Goal: Task Accomplishment & Management: Use online tool/utility

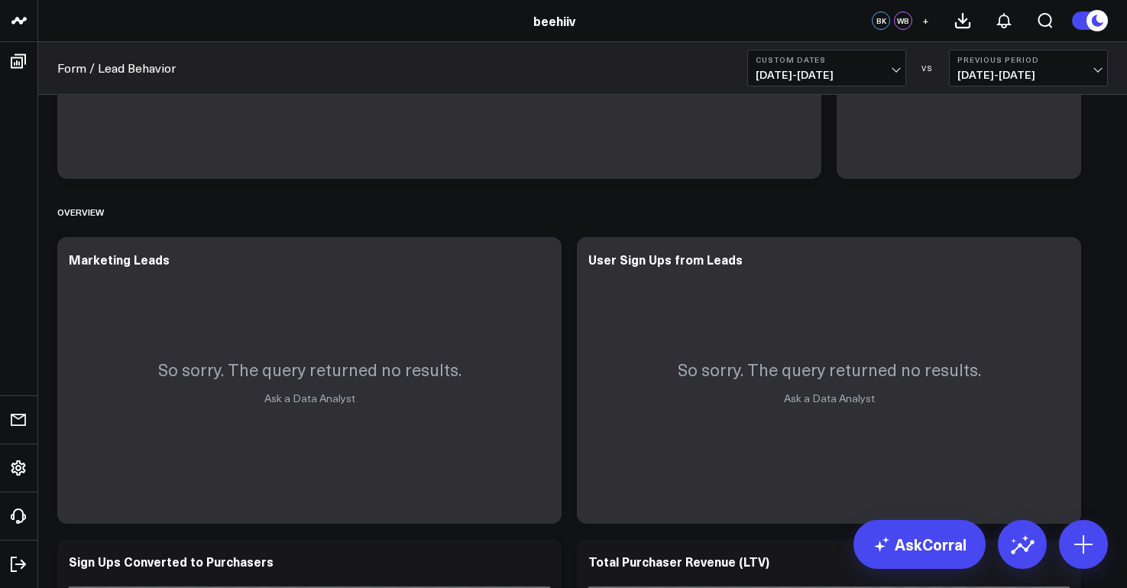
scroll to position [3, 0]
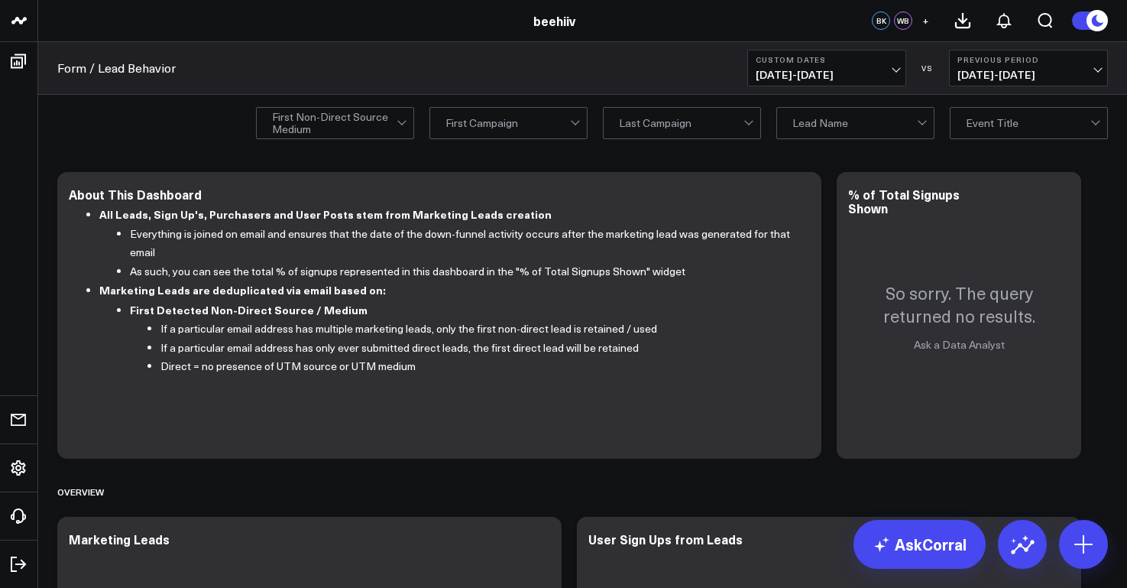
click at [889, 73] on span "[DATE] - [DATE]" at bounding box center [827, 75] width 142 height 12
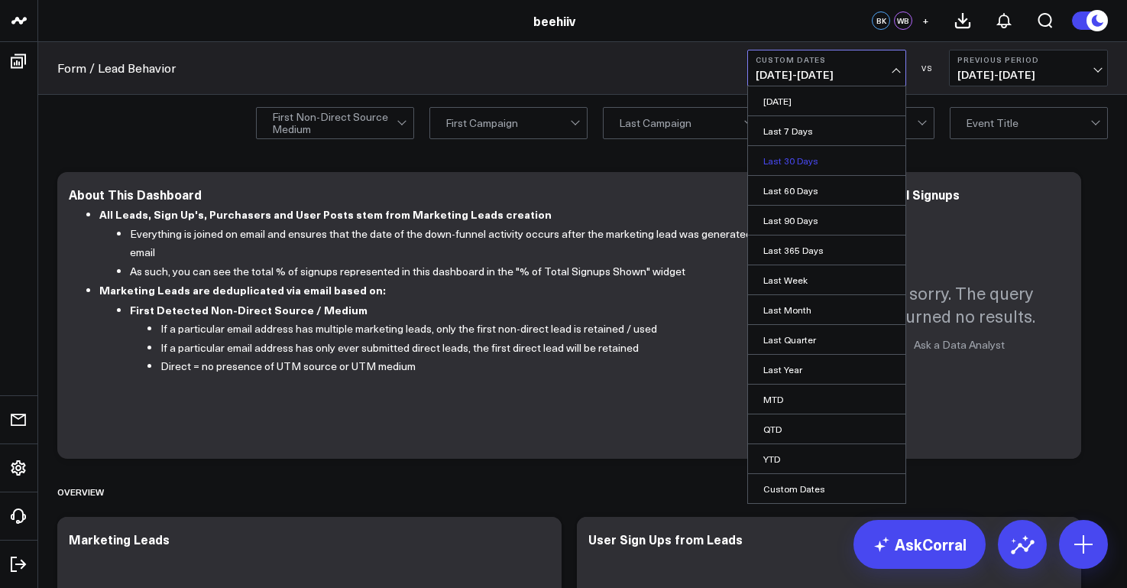
click at [832, 159] on link "Last 30 Days" at bounding box center [826, 160] width 157 height 29
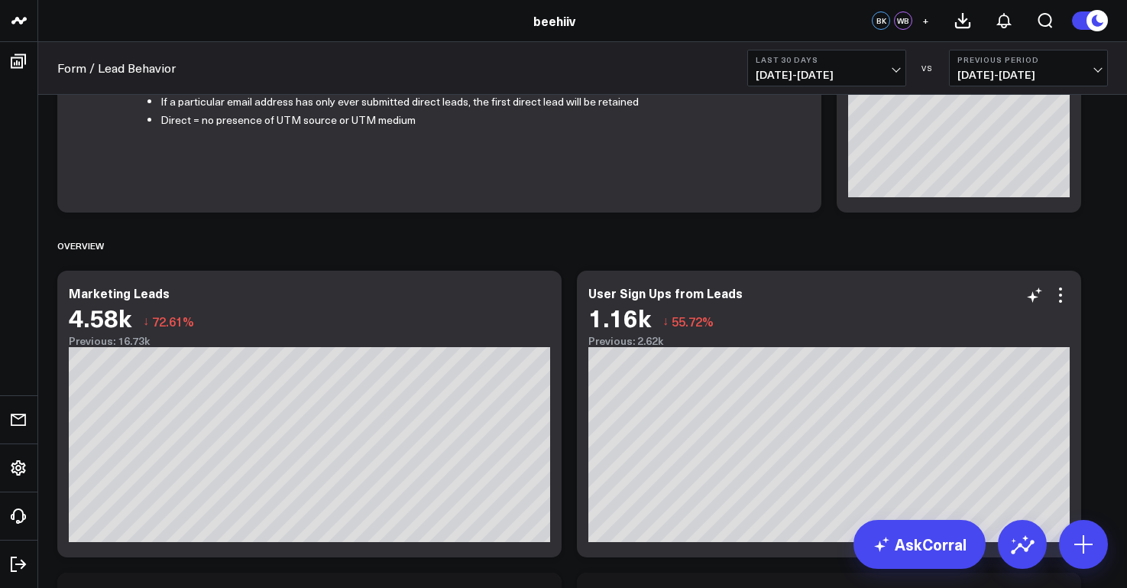
scroll to position [251, 0]
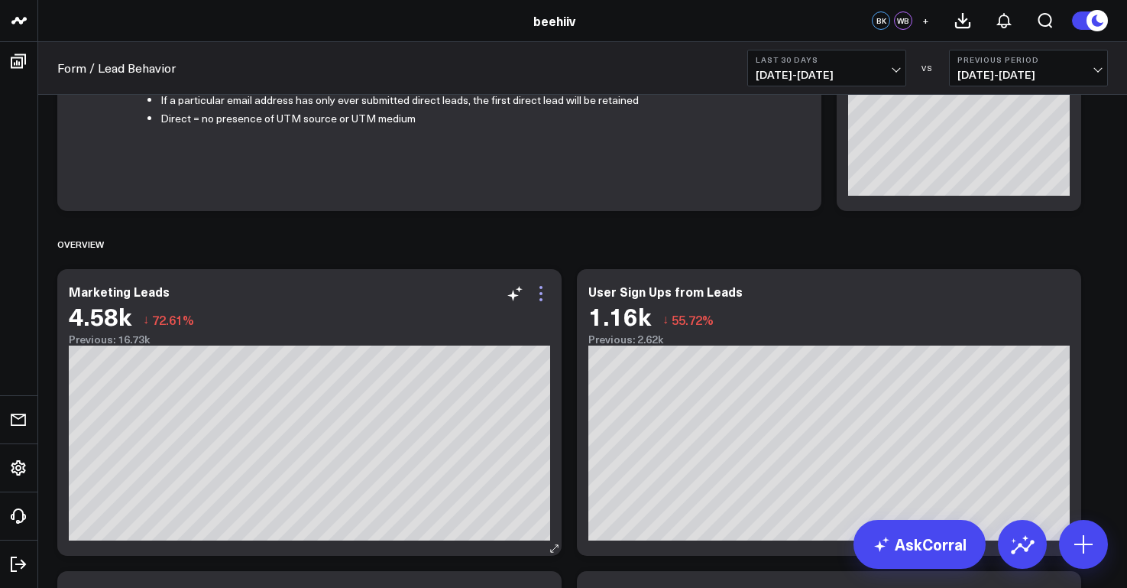
click at [542, 296] on icon at bounding box center [541, 293] width 18 height 18
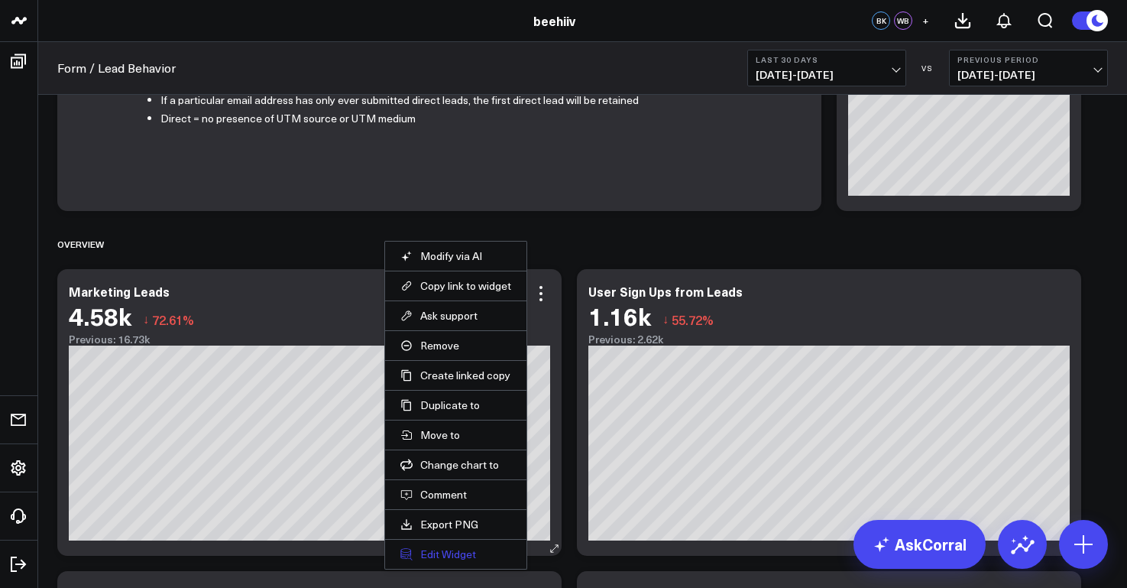
click at [469, 549] on button "Edit Widget" at bounding box center [455, 554] width 111 height 14
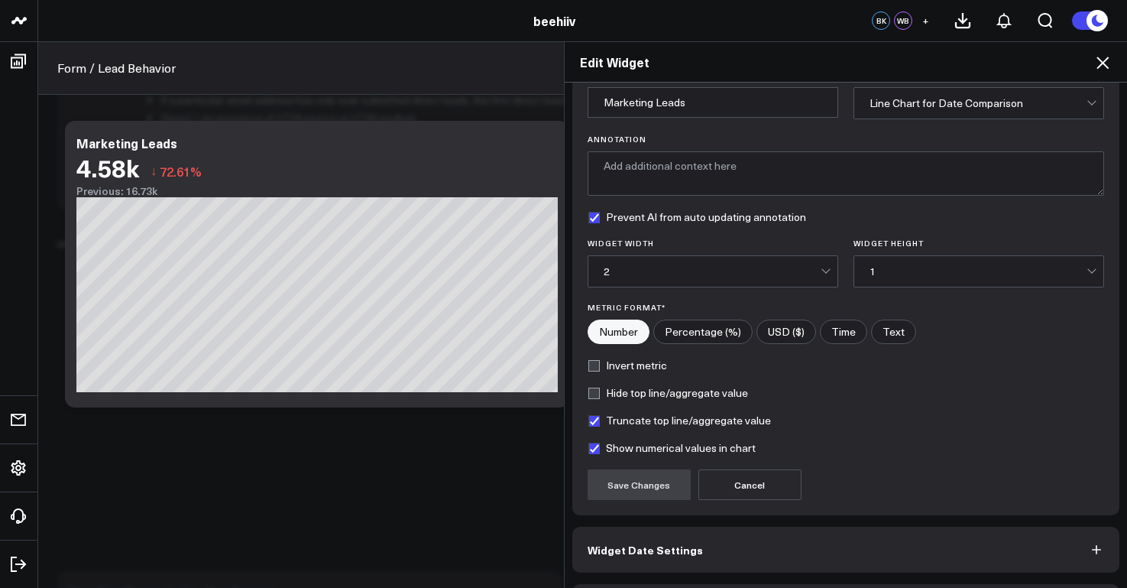
scroll to position [122, 0]
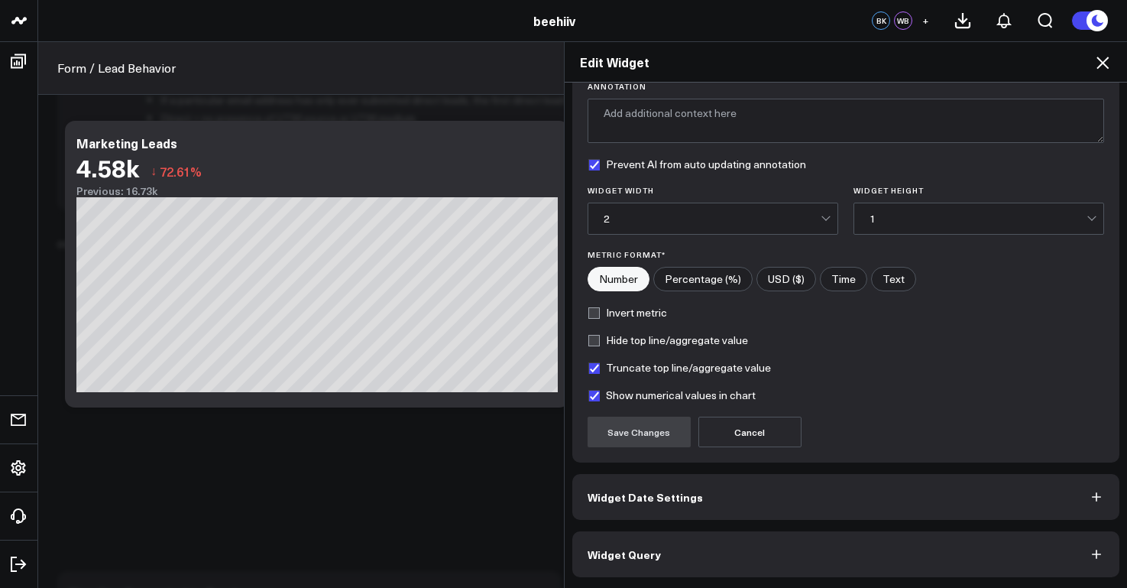
click at [882, 568] on button "Widget Query" at bounding box center [846, 554] width 548 height 46
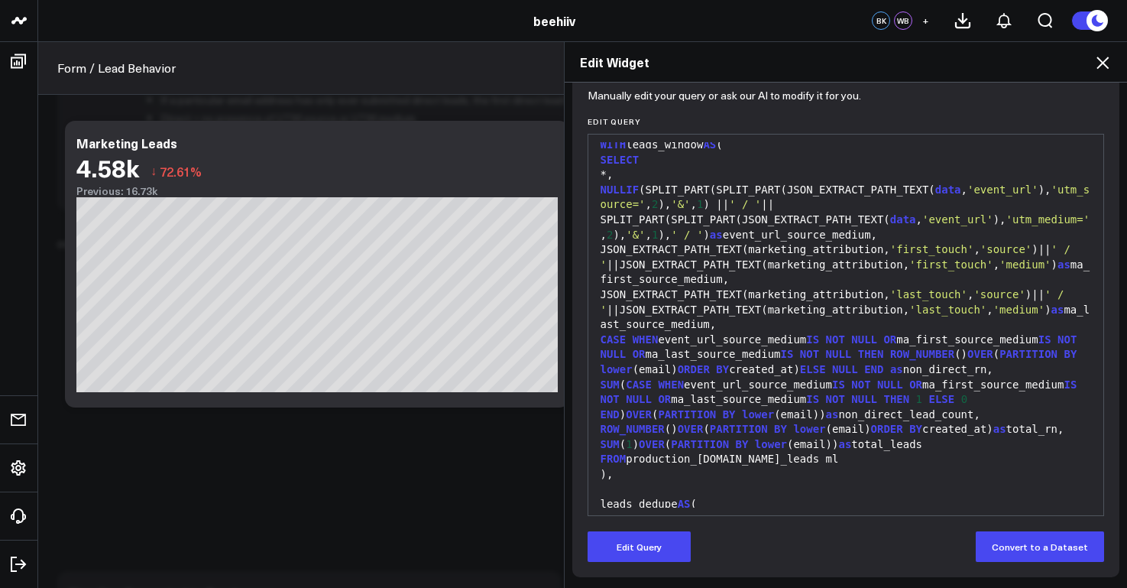
scroll to position [0, 0]
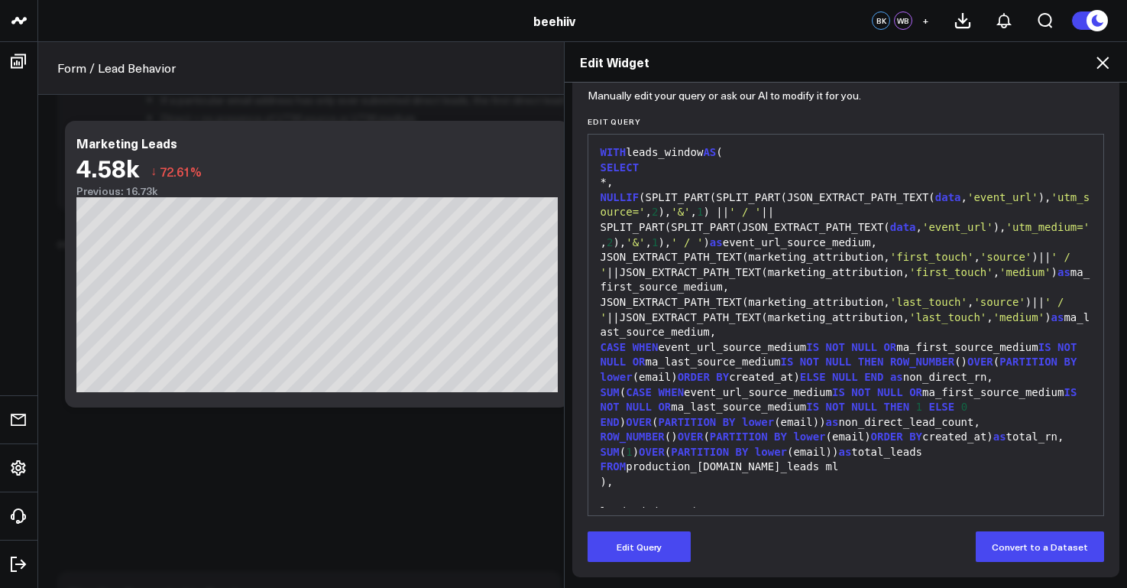
click at [519, 335] on div "Edit Widget Widget Display Widget Date Settings Widget Query Manually edit your…" at bounding box center [563, 314] width 1127 height 546
click at [1108, 66] on icon at bounding box center [1102, 62] width 18 height 18
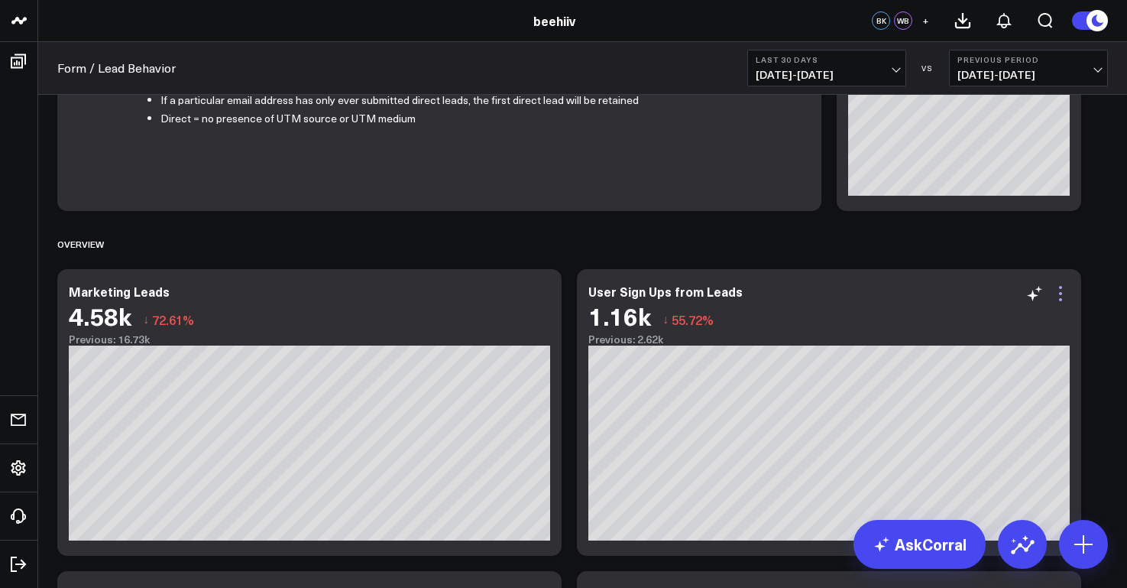
click at [1061, 296] on icon at bounding box center [1060, 293] width 18 height 18
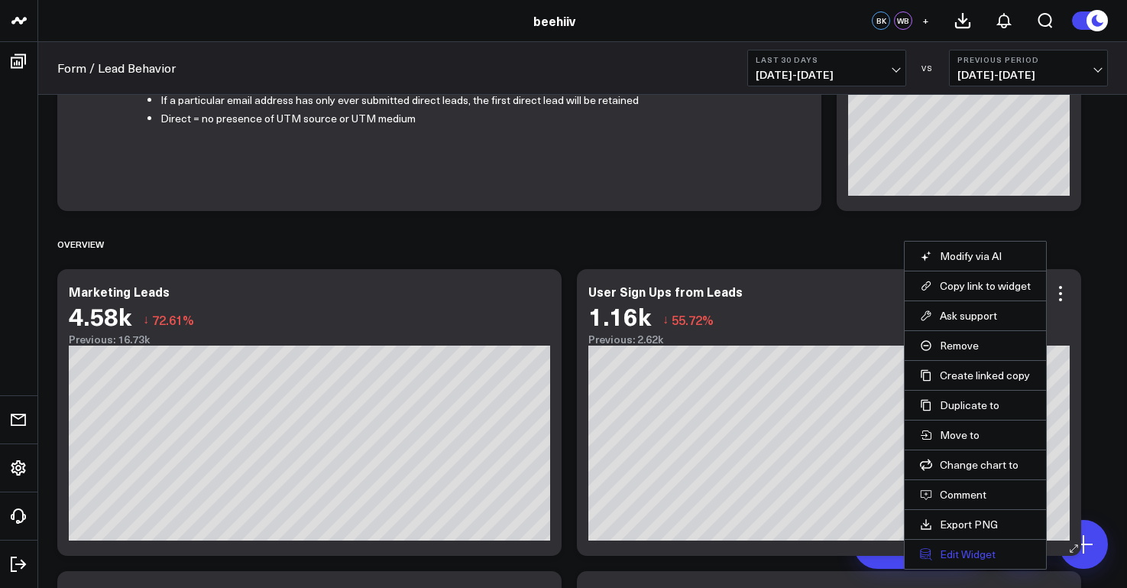
click at [996, 553] on button "Edit Widget" at bounding box center [975, 554] width 111 height 14
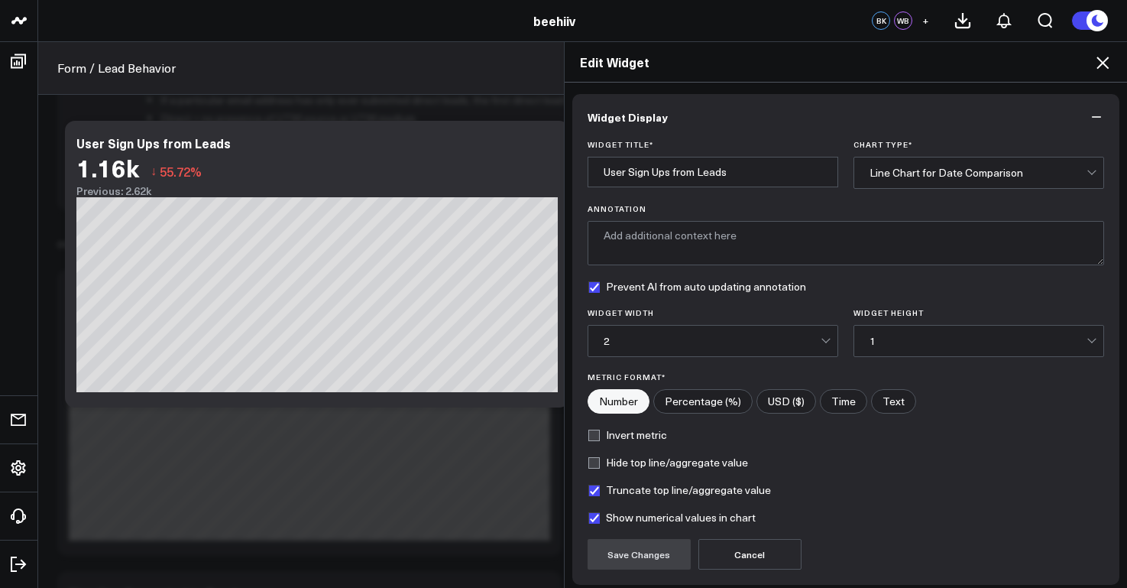
scroll to position [122, 0]
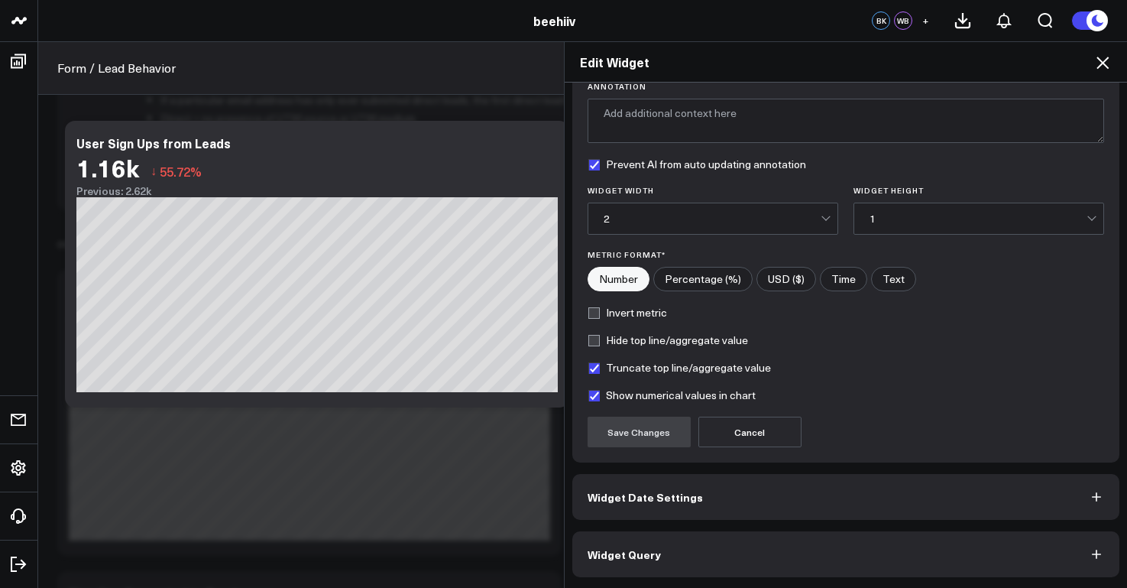
click at [849, 558] on button "Widget Query" at bounding box center [846, 554] width 548 height 46
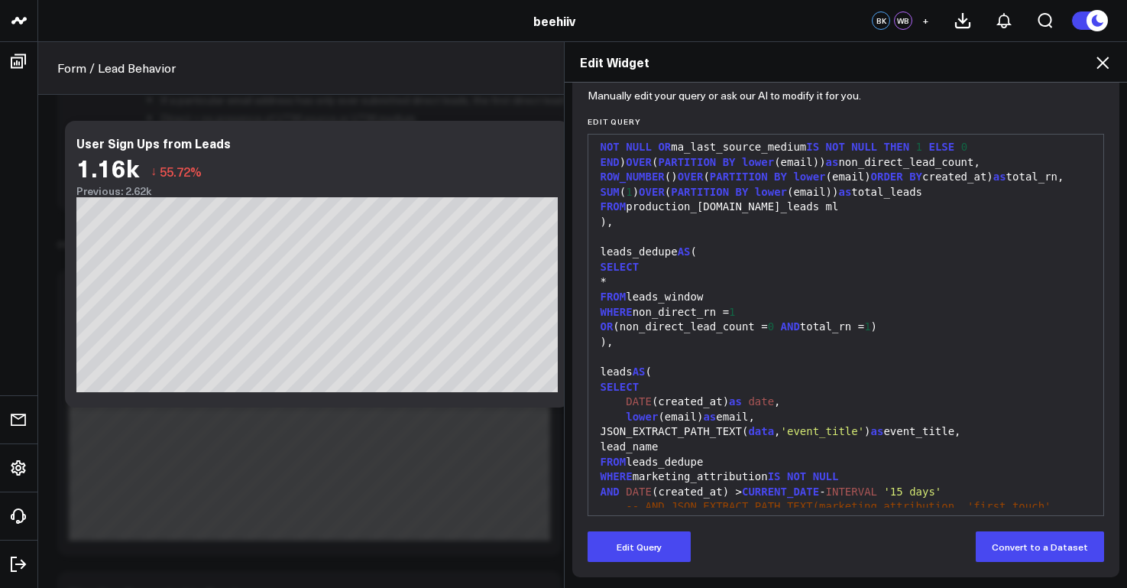
scroll to position [327, 0]
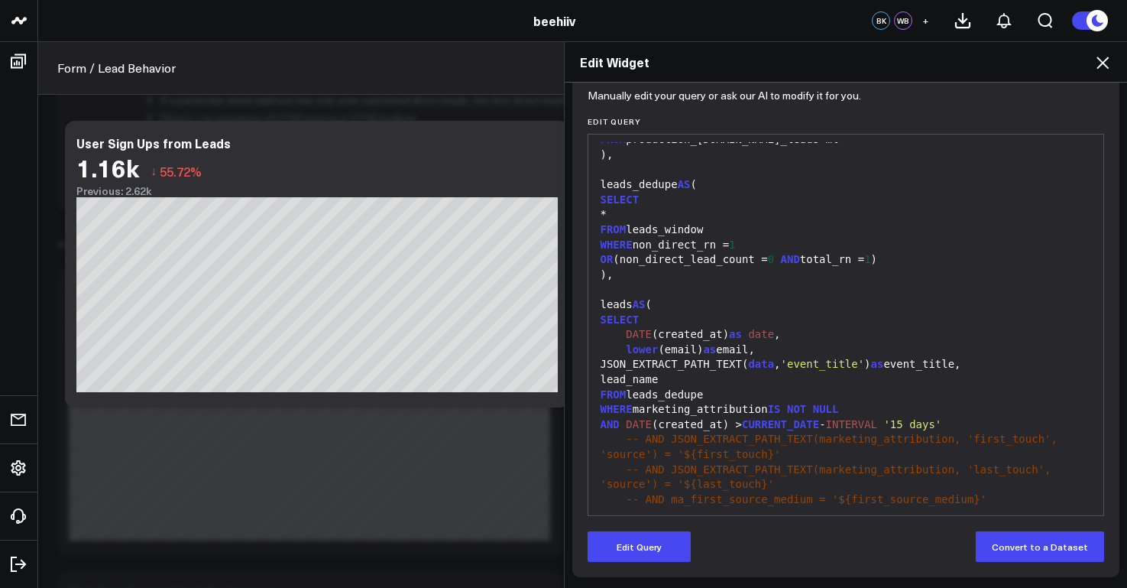
click at [1104, 64] on icon at bounding box center [1102, 63] width 12 height 12
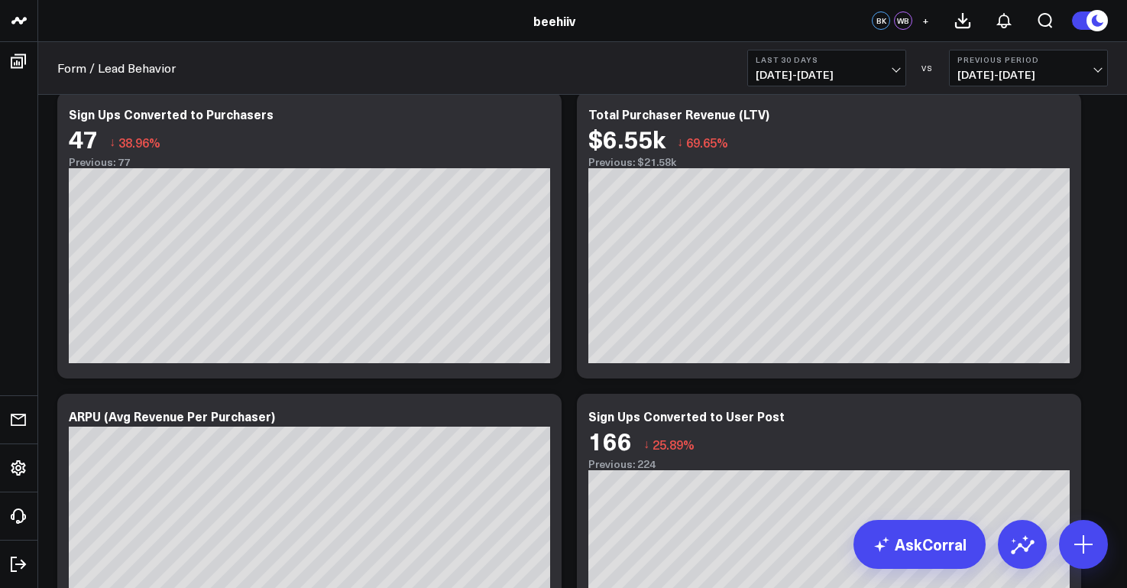
scroll to position [727, 0]
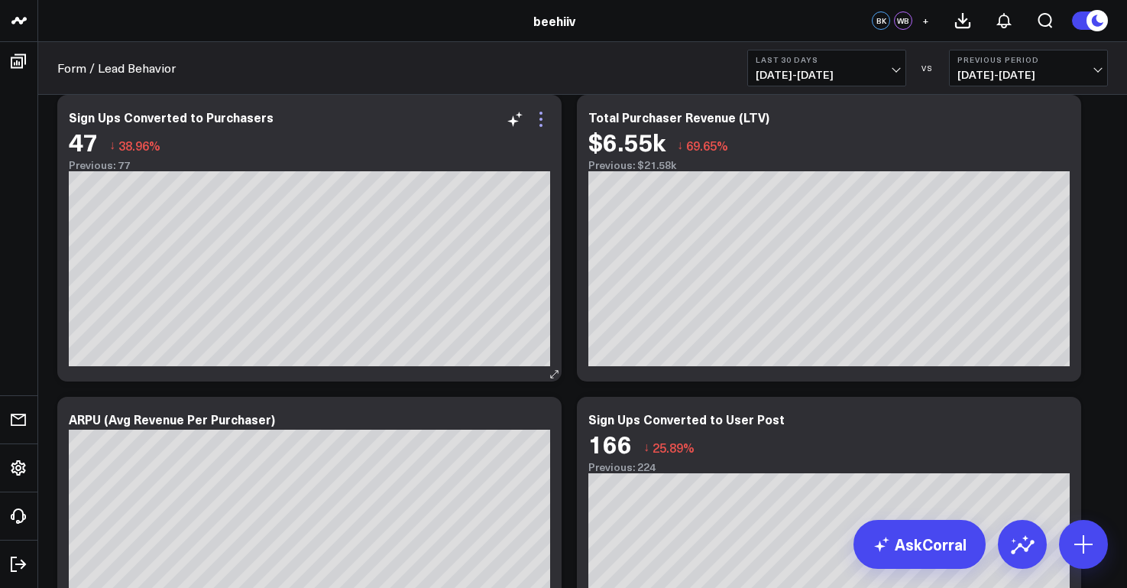
click at [541, 119] on icon at bounding box center [540, 119] width 3 height 3
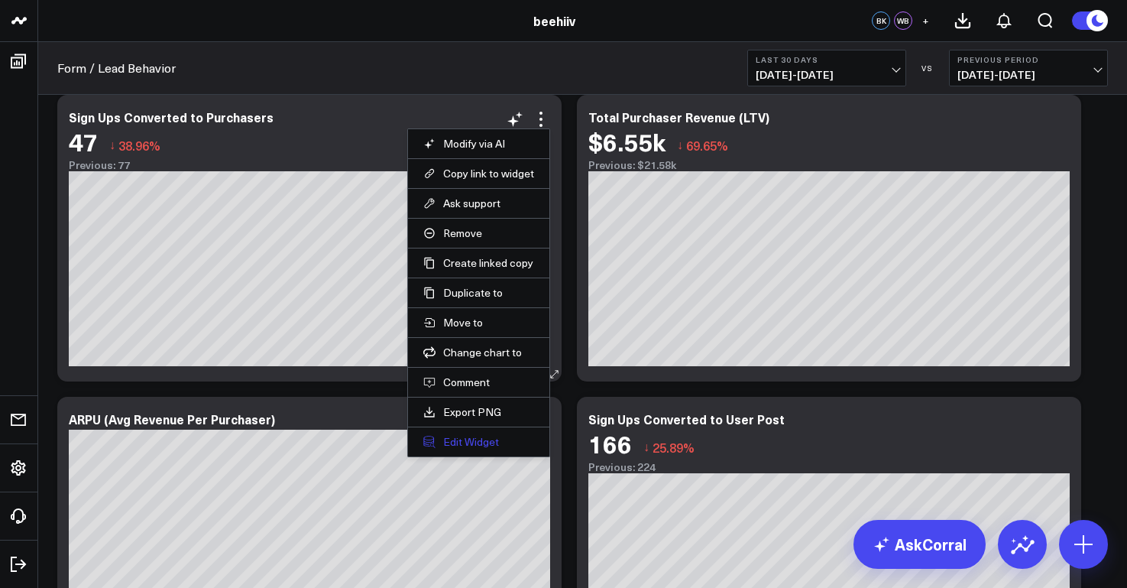
click at [495, 443] on button "Edit Widget" at bounding box center [478, 442] width 111 height 14
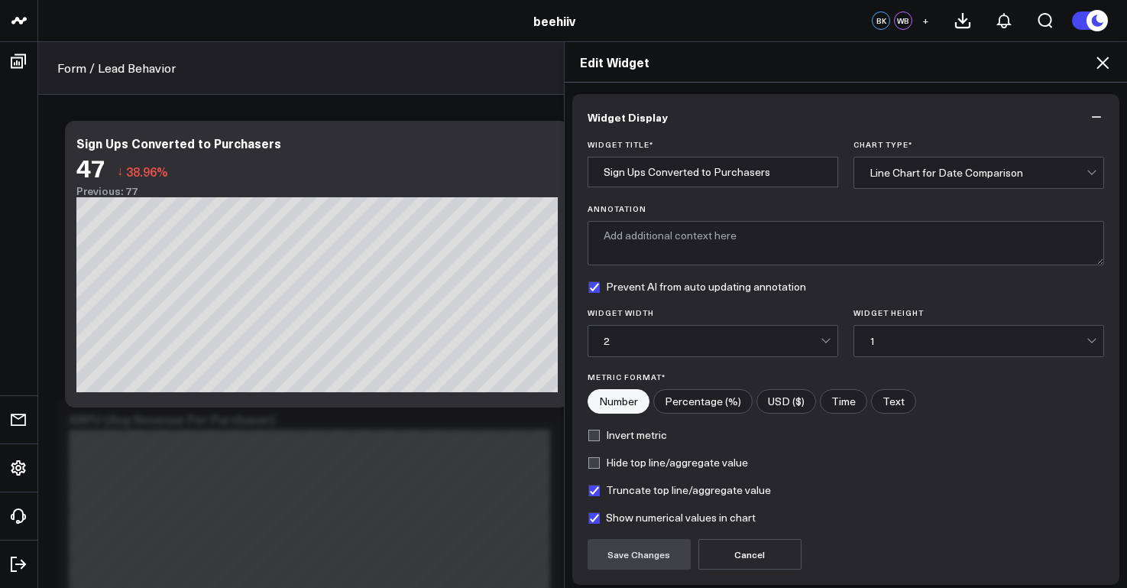
scroll to position [122, 0]
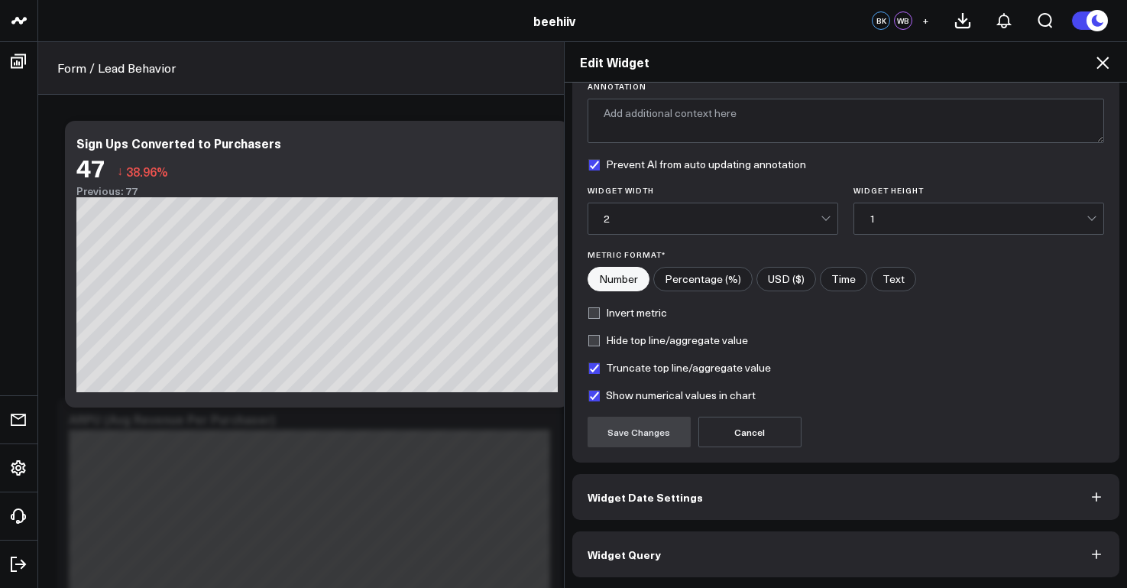
click at [785, 556] on button "Widget Query" at bounding box center [846, 554] width 548 height 46
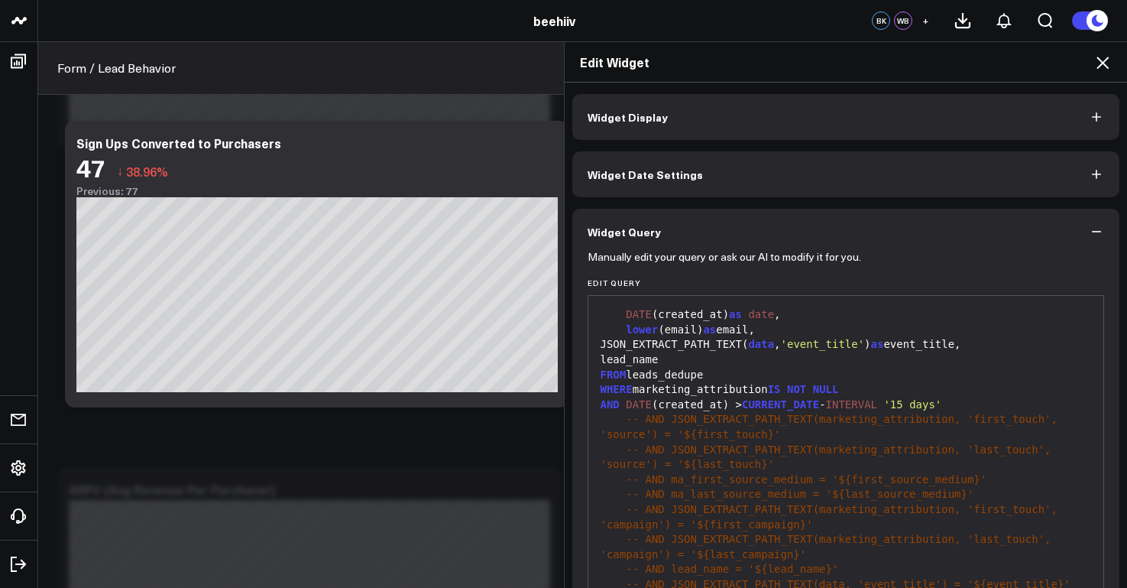
scroll to position [499, 0]
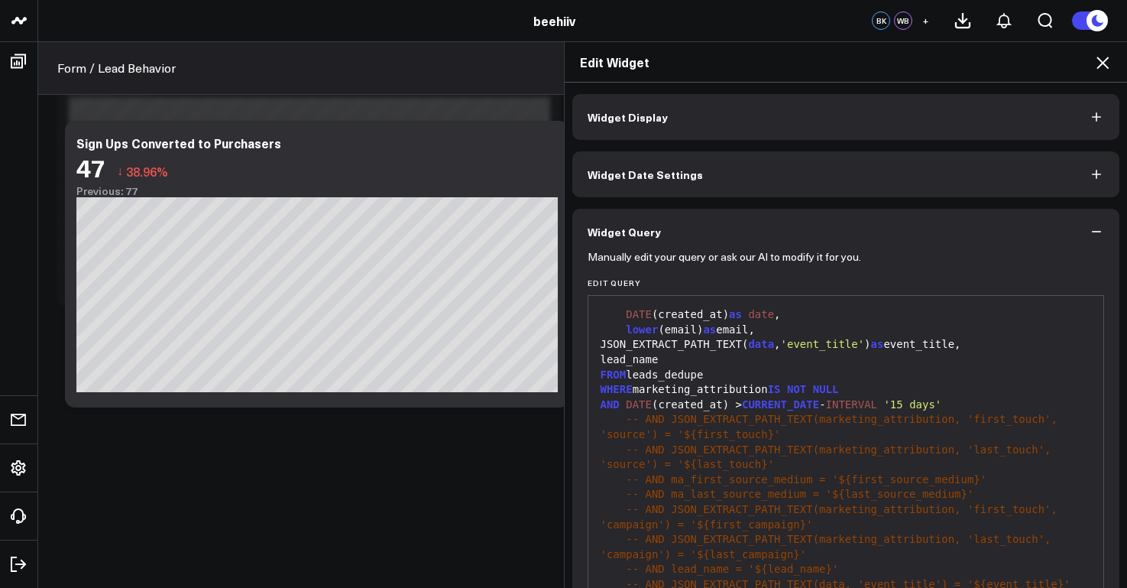
click at [572, 328] on div "Manually edit your query or ask our AI to modify it for you. Edit Query 99 1 2 …" at bounding box center [846, 496] width 548 height 484
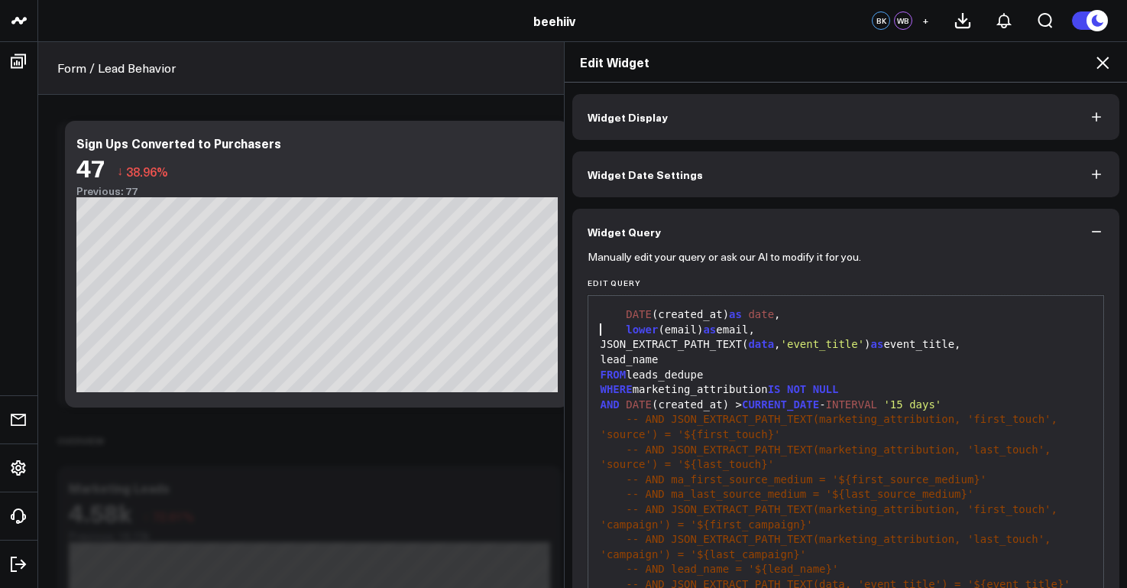
scroll to position [0, 0]
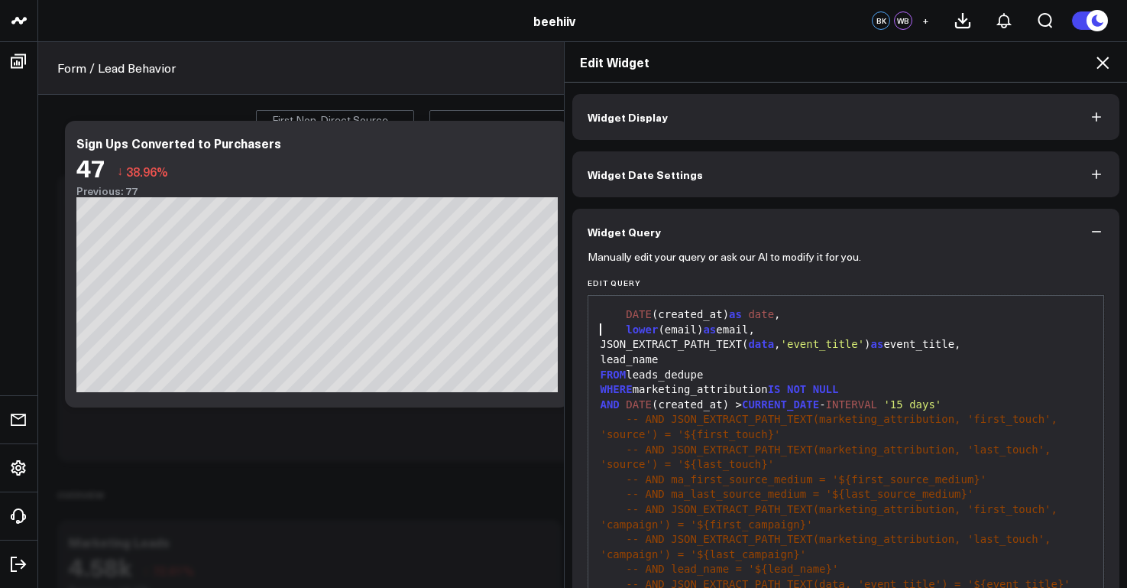
click at [1106, 61] on icon at bounding box center [1102, 62] width 18 height 18
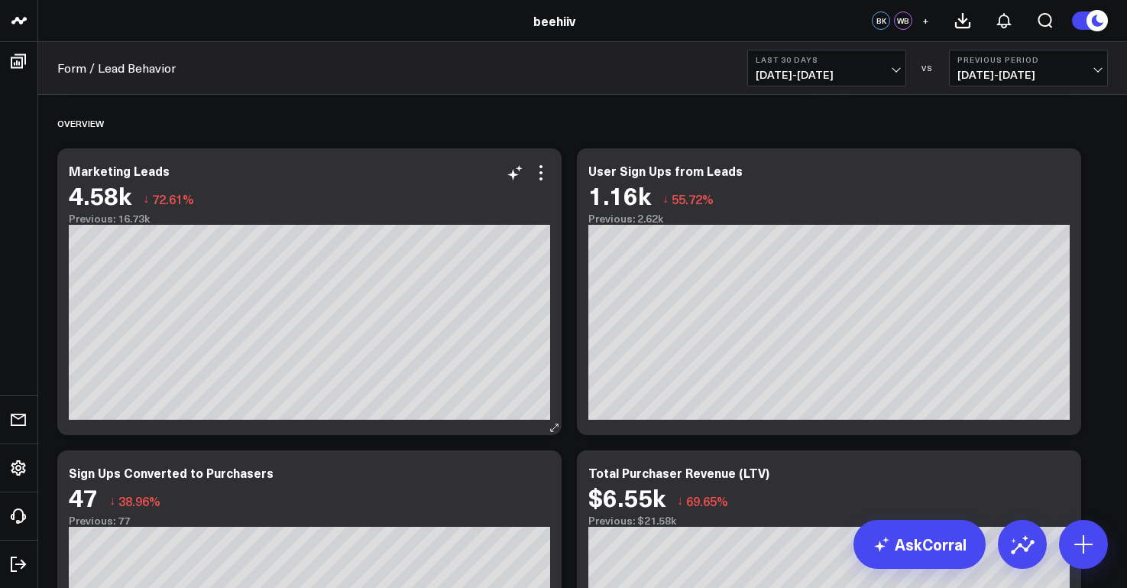
scroll to position [681, 0]
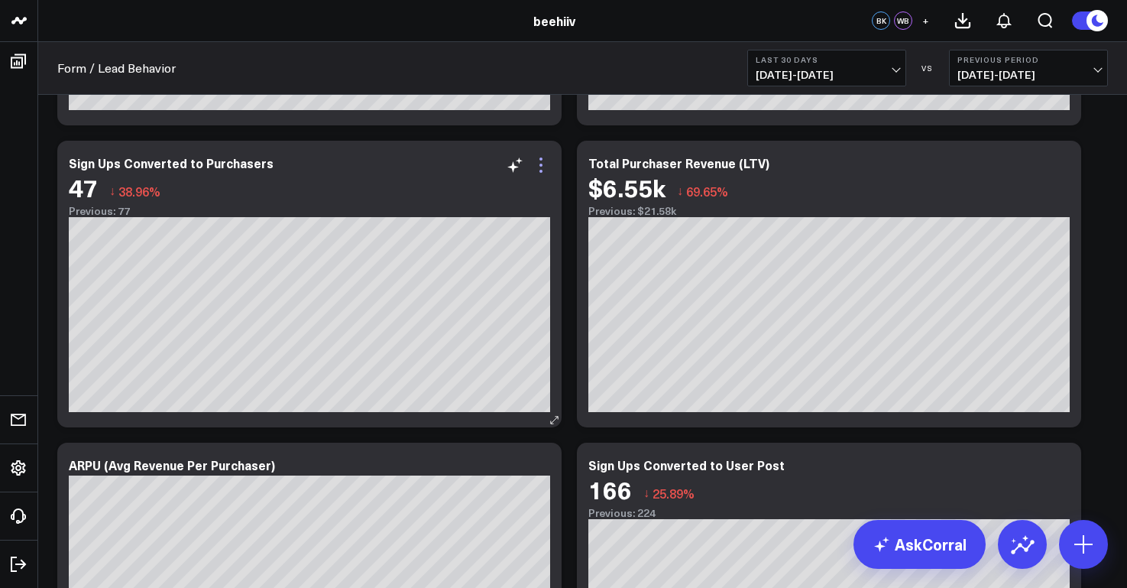
click at [546, 159] on icon at bounding box center [541, 165] width 18 height 18
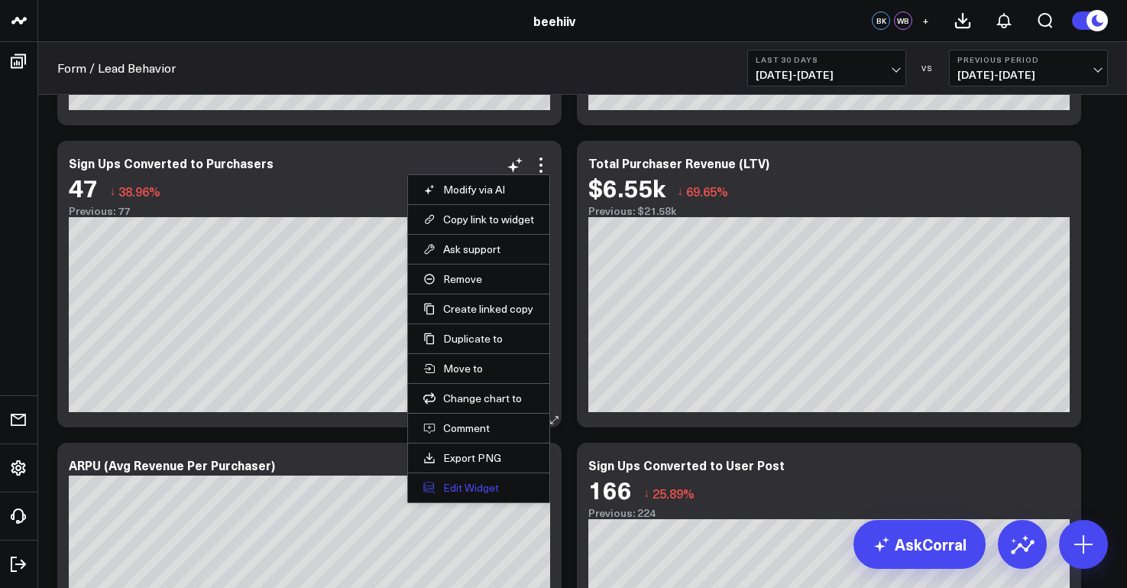
click at [491, 487] on button "Edit Widget" at bounding box center [478, 488] width 111 height 14
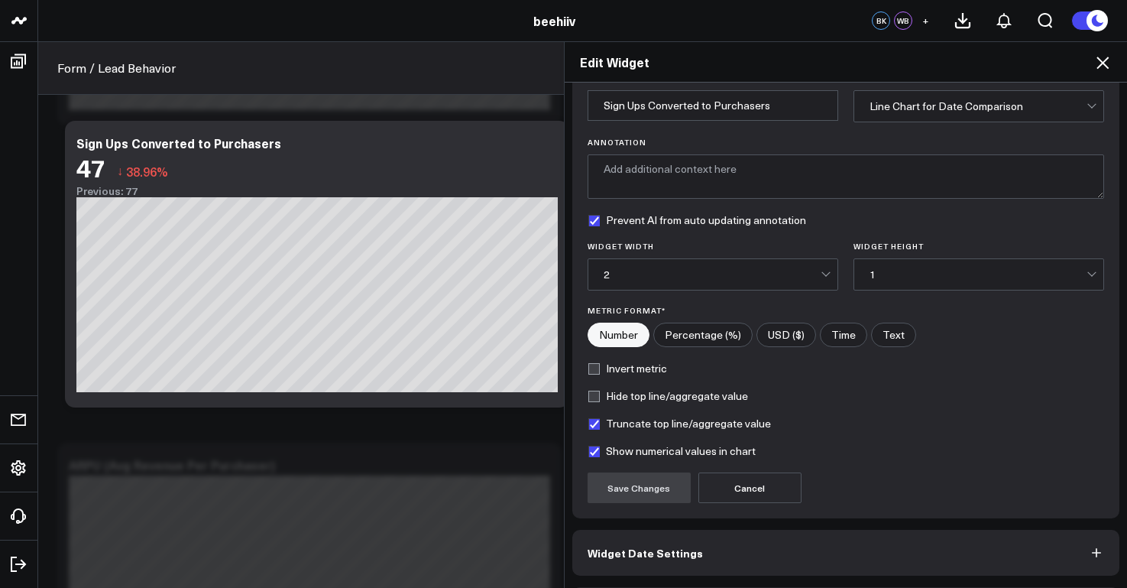
scroll to position [122, 0]
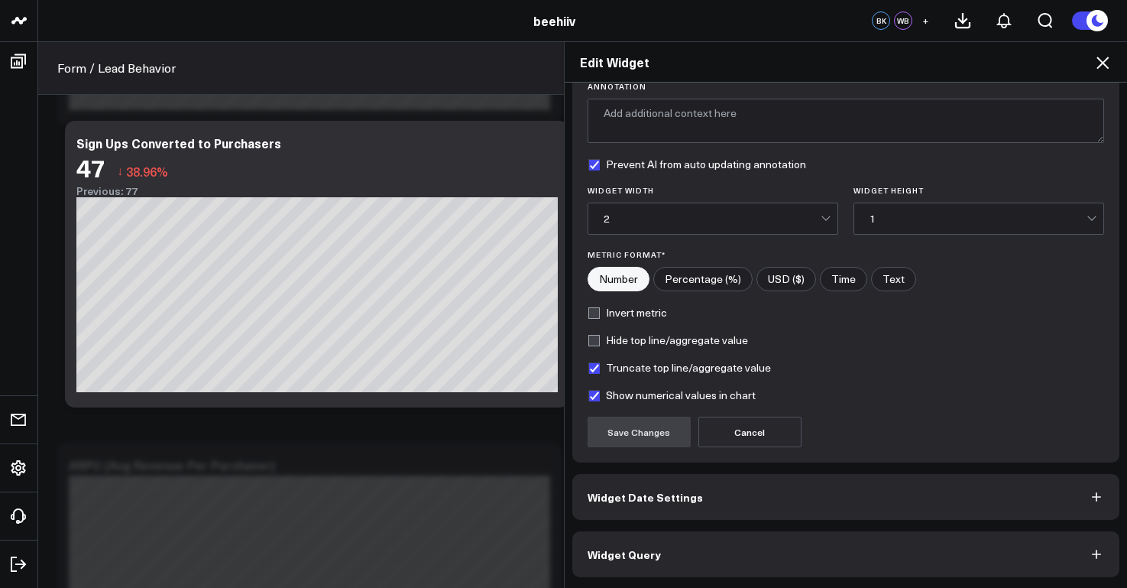
click at [801, 565] on button "Widget Query" at bounding box center [846, 554] width 548 height 46
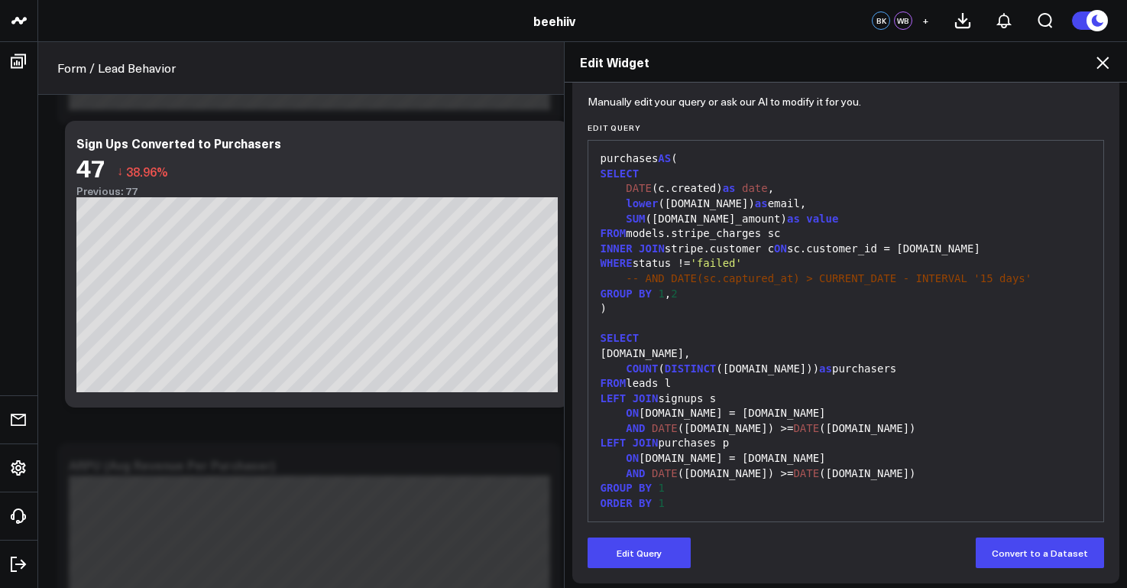
scroll to position [161, 0]
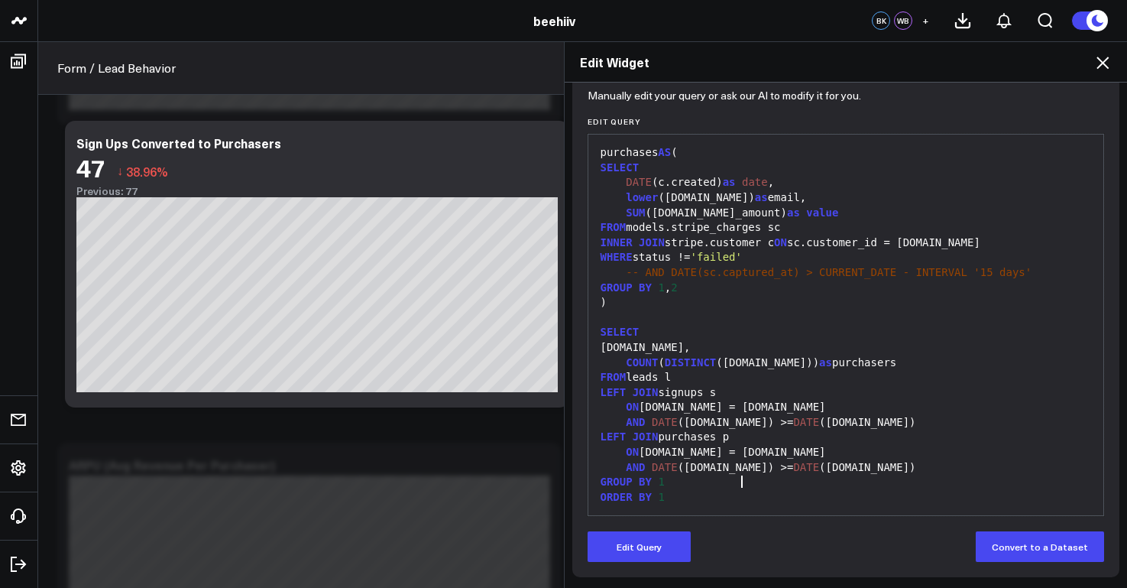
click at [733, 438] on div "LEFT JOIN purchases p" at bounding box center [846, 436] width 500 height 15
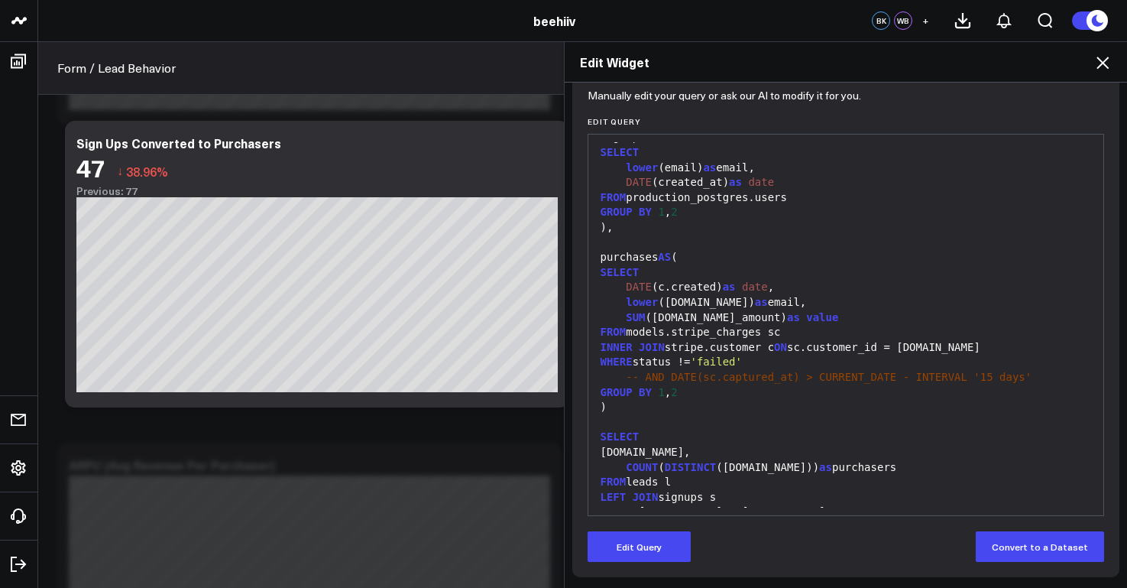
scroll to position [1033, 0]
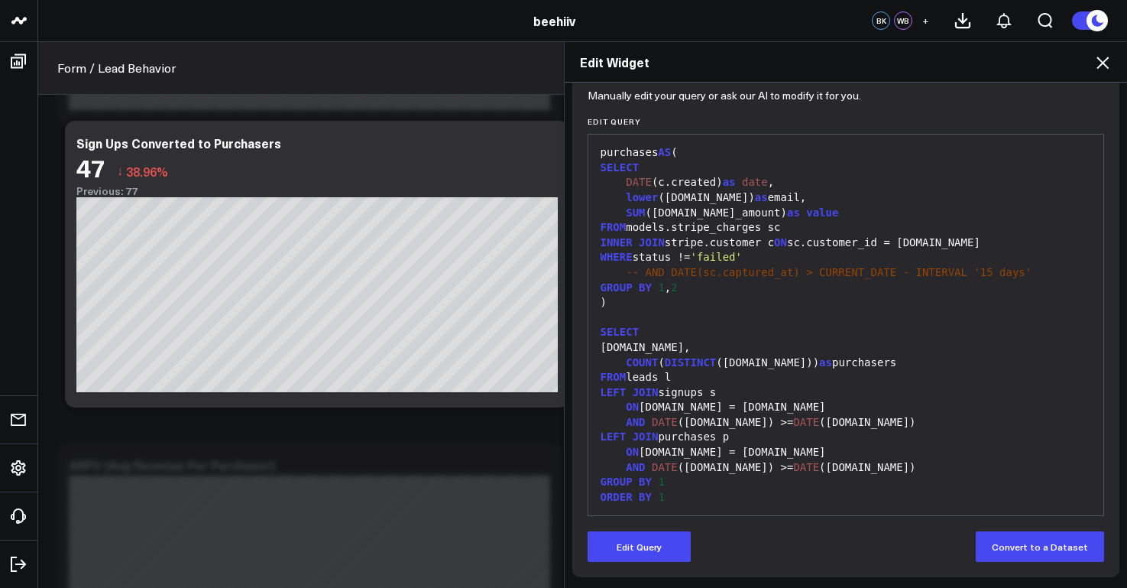
click at [1103, 63] on icon at bounding box center [1102, 63] width 12 height 12
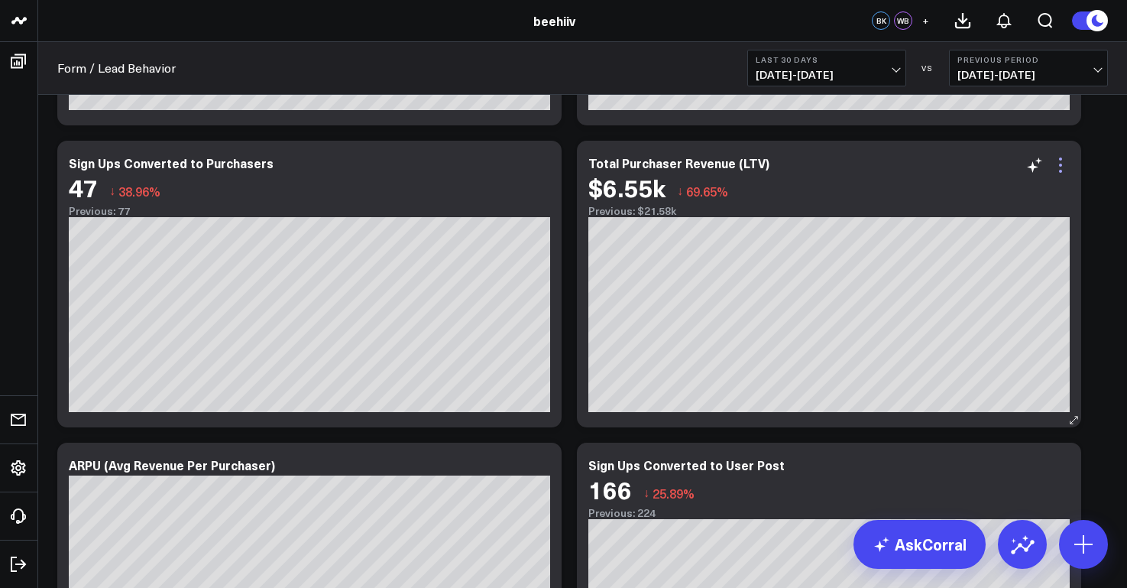
click at [1066, 167] on icon at bounding box center [1060, 165] width 18 height 18
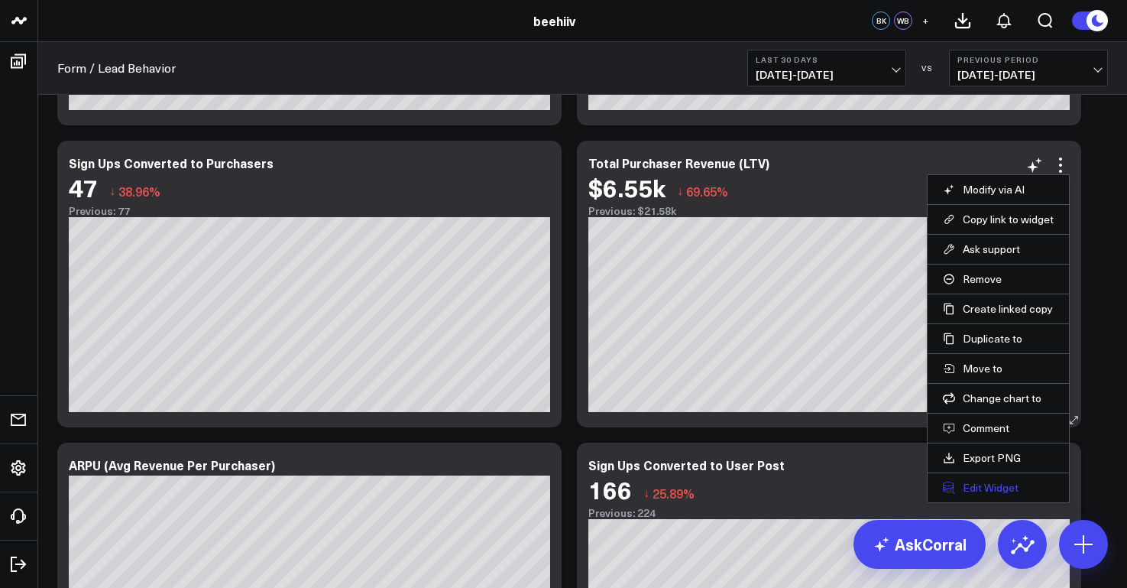
click at [982, 492] on button "Edit Widget" at bounding box center [998, 488] width 111 height 14
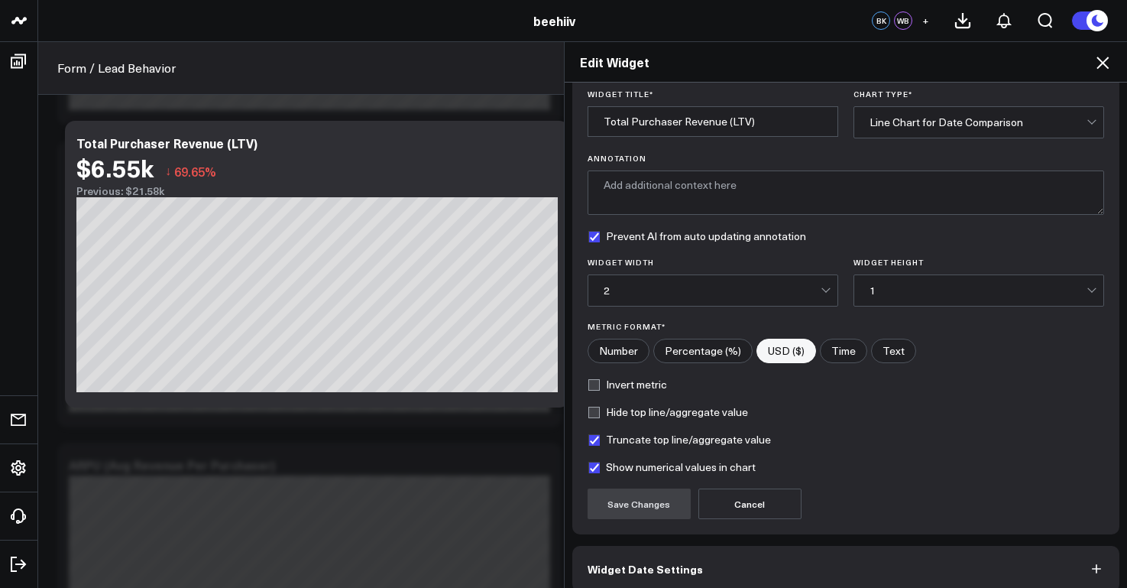
scroll to position [122, 0]
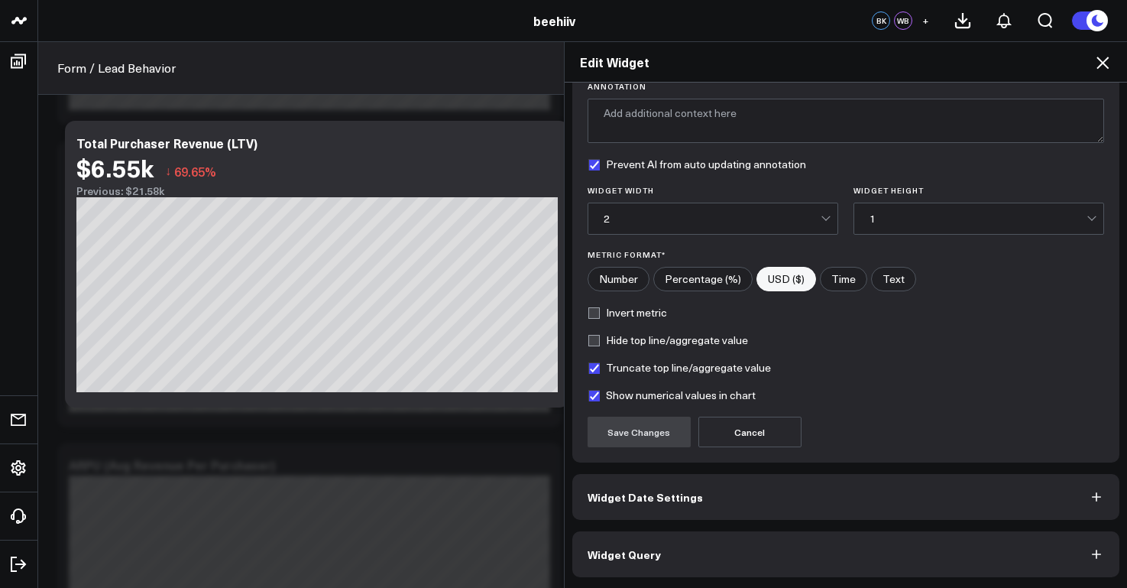
click at [1039, 554] on button "Widget Query" at bounding box center [846, 554] width 548 height 46
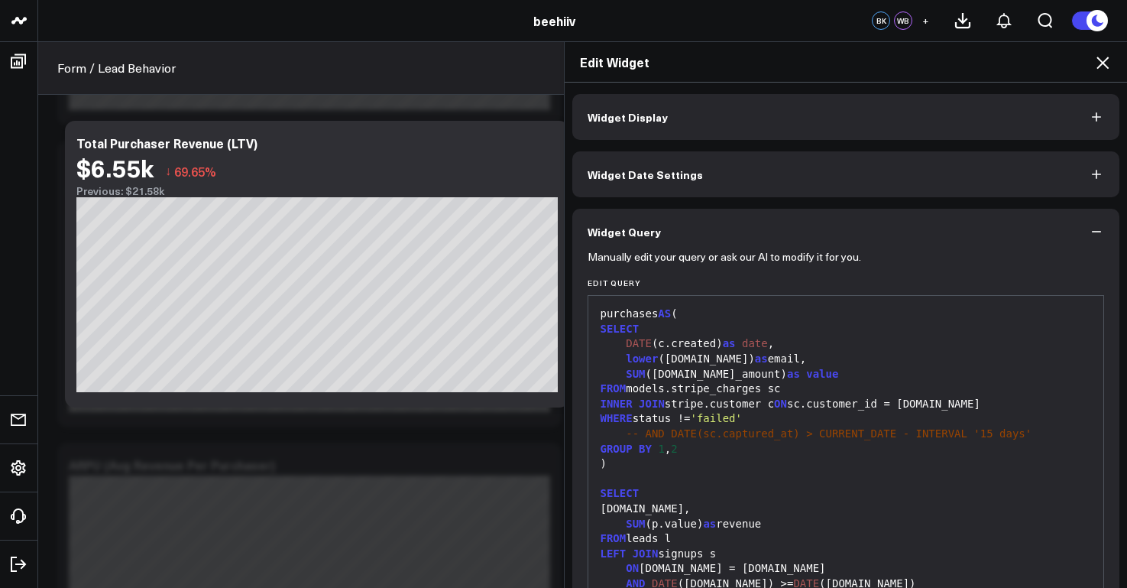
scroll to position [1033, 0]
click at [371, 238] on div "Edit Widget Widget Display Widget Date Settings Widget Query Manually edit your…" at bounding box center [563, 314] width 1127 height 546
click at [1099, 64] on icon at bounding box center [1102, 62] width 18 height 18
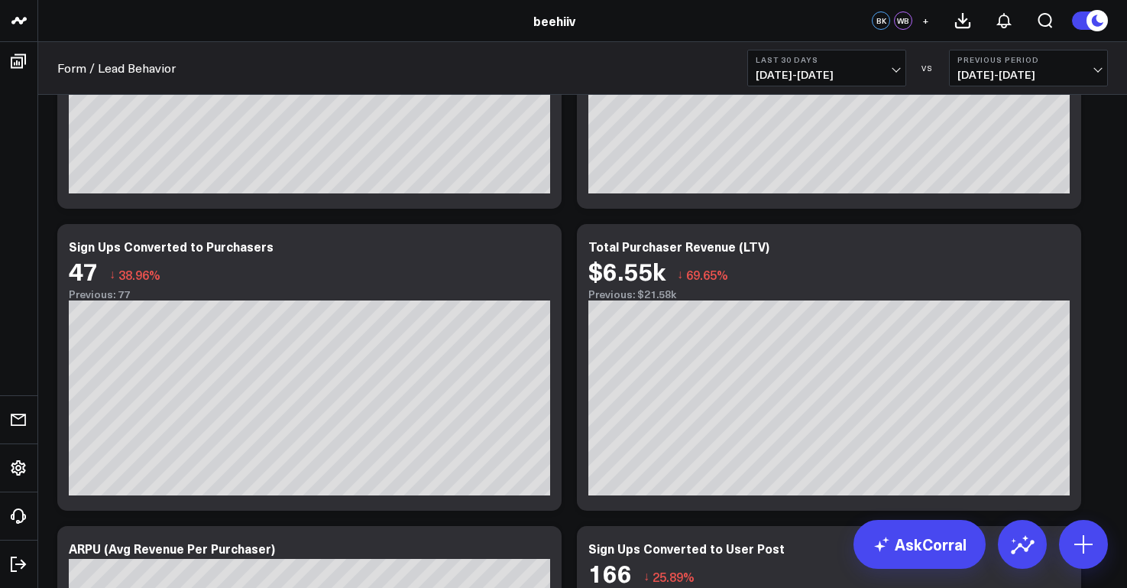
scroll to position [605, 0]
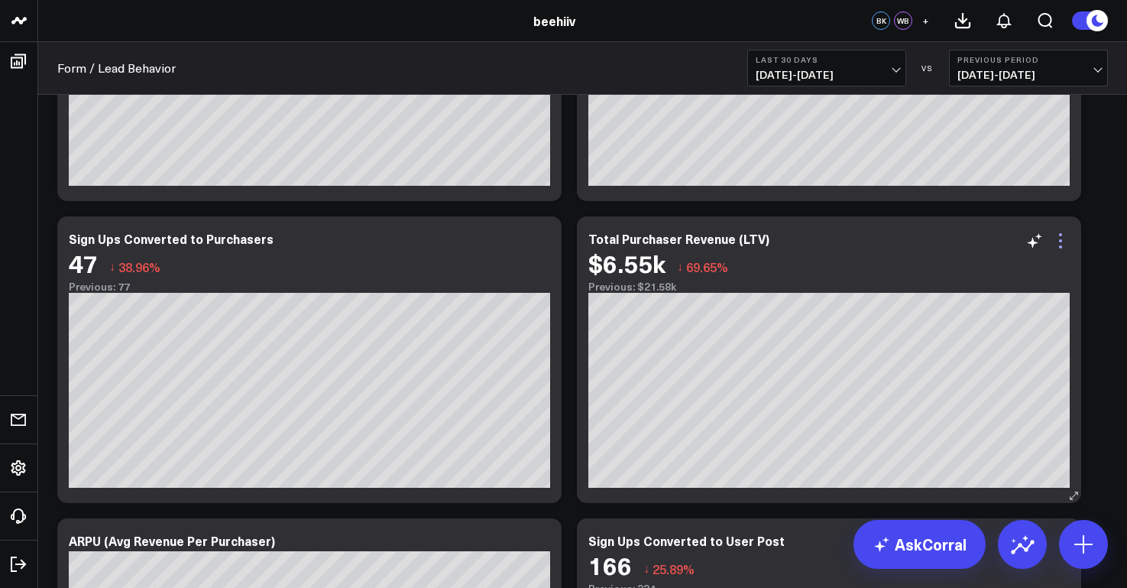
click at [1063, 240] on icon at bounding box center [1060, 241] width 18 height 18
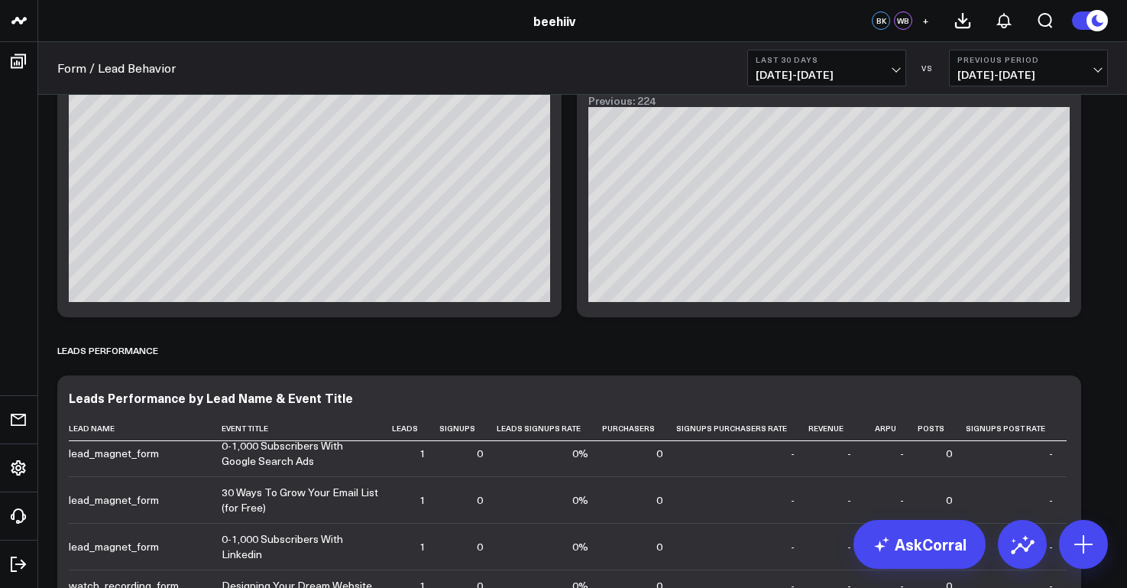
scroll to position [804, 0]
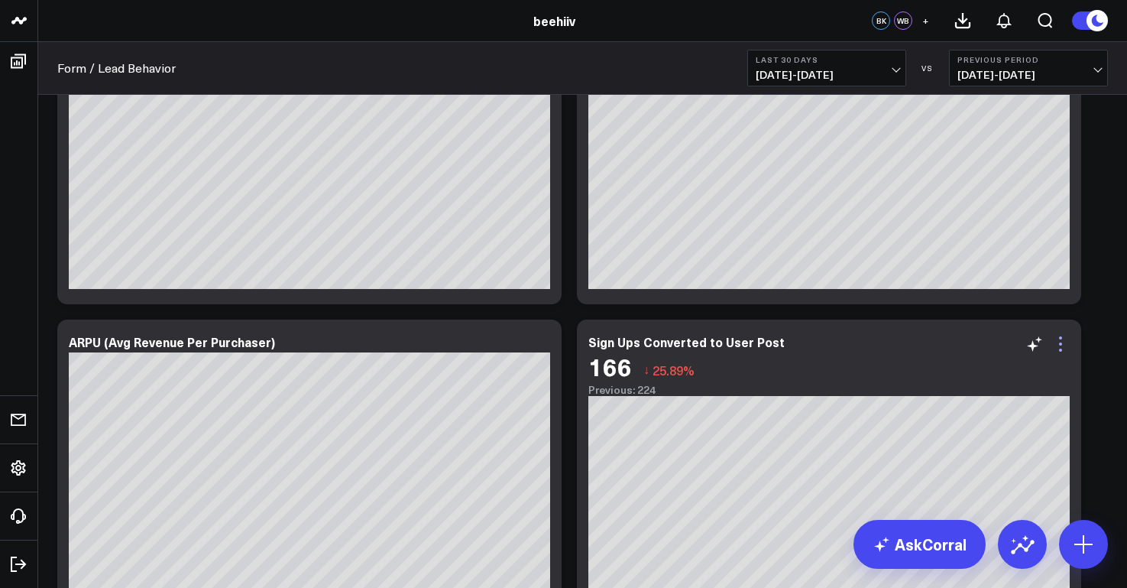
click at [1060, 342] on icon at bounding box center [1060, 343] width 3 height 3
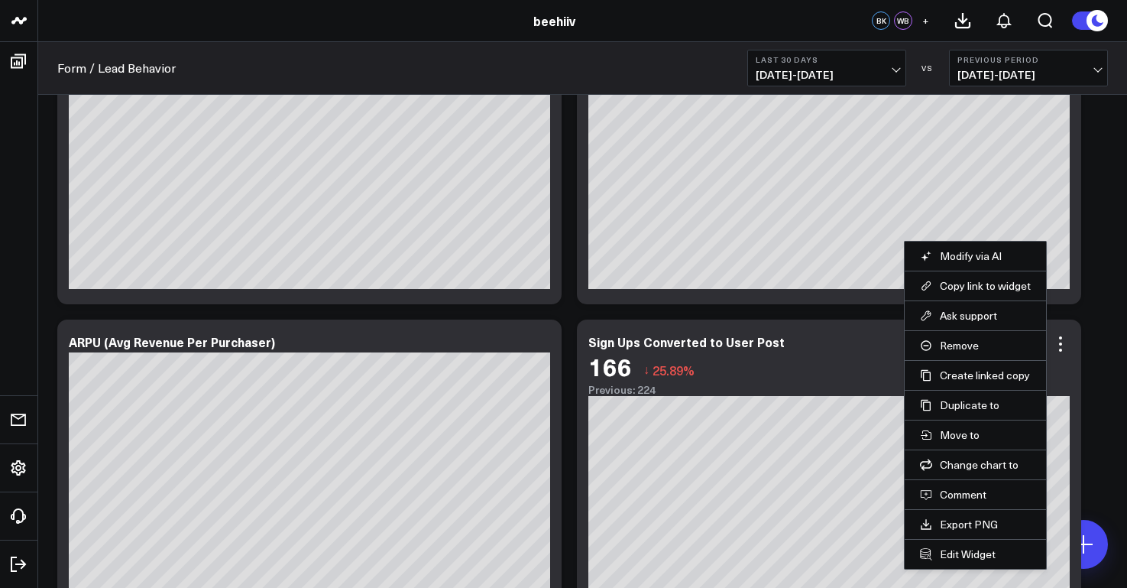
click at [971, 561] on li "Edit Widget" at bounding box center [975, 554] width 141 height 30
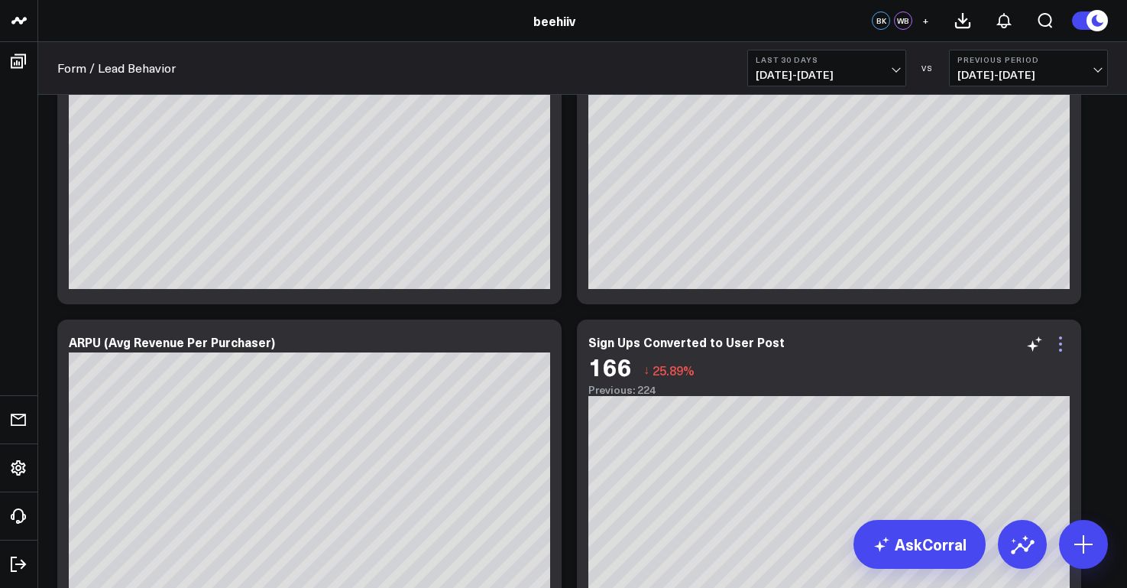
click at [1063, 344] on icon at bounding box center [1060, 344] width 18 height 18
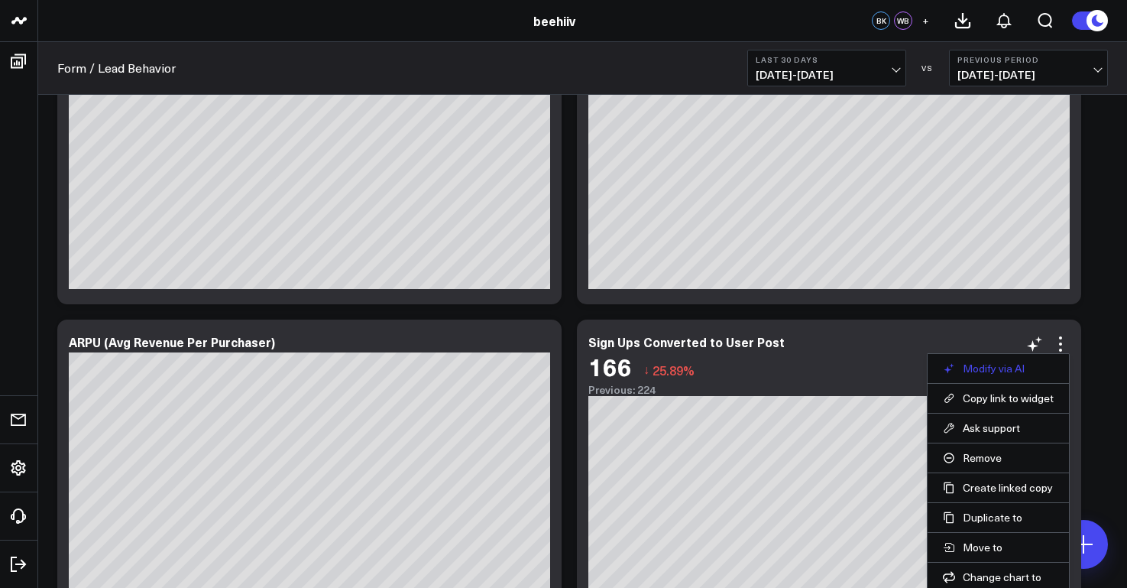
scroll to position [936, 0]
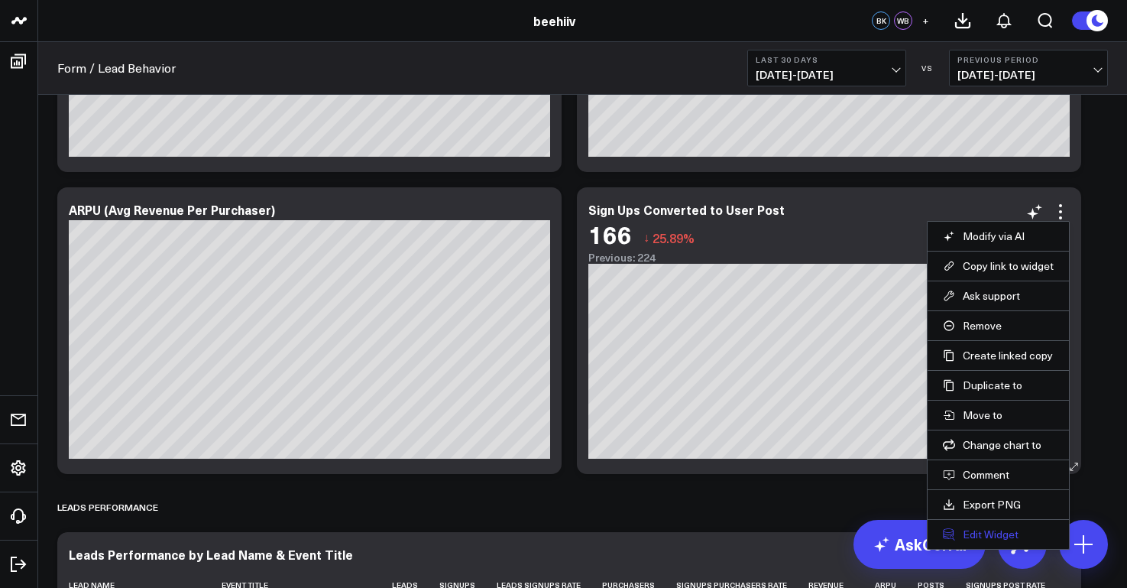
click at [982, 533] on button "Edit Widget" at bounding box center [998, 534] width 111 height 14
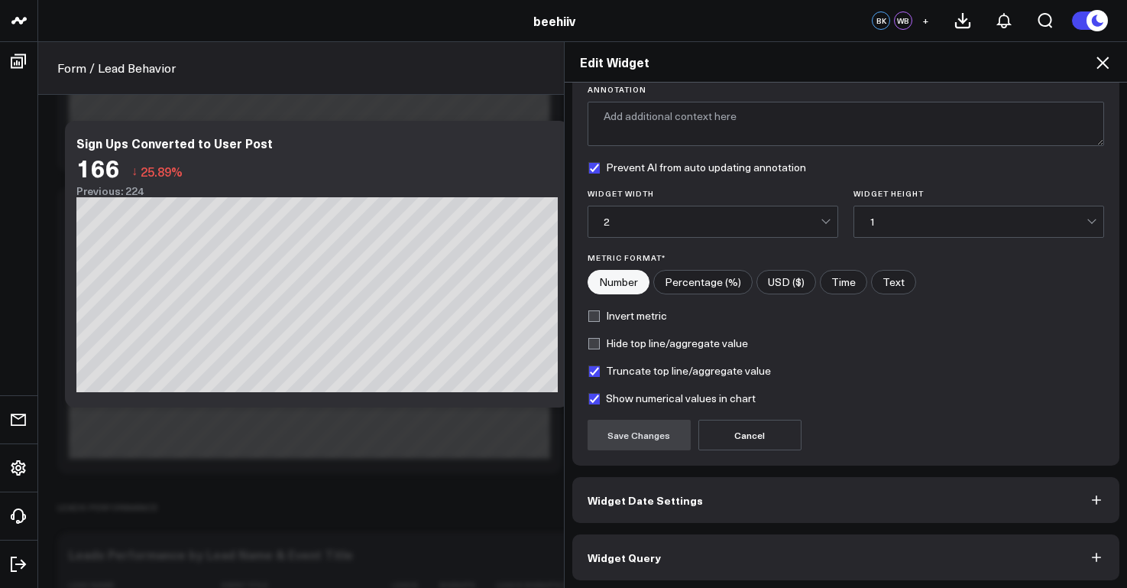
scroll to position [122, 0]
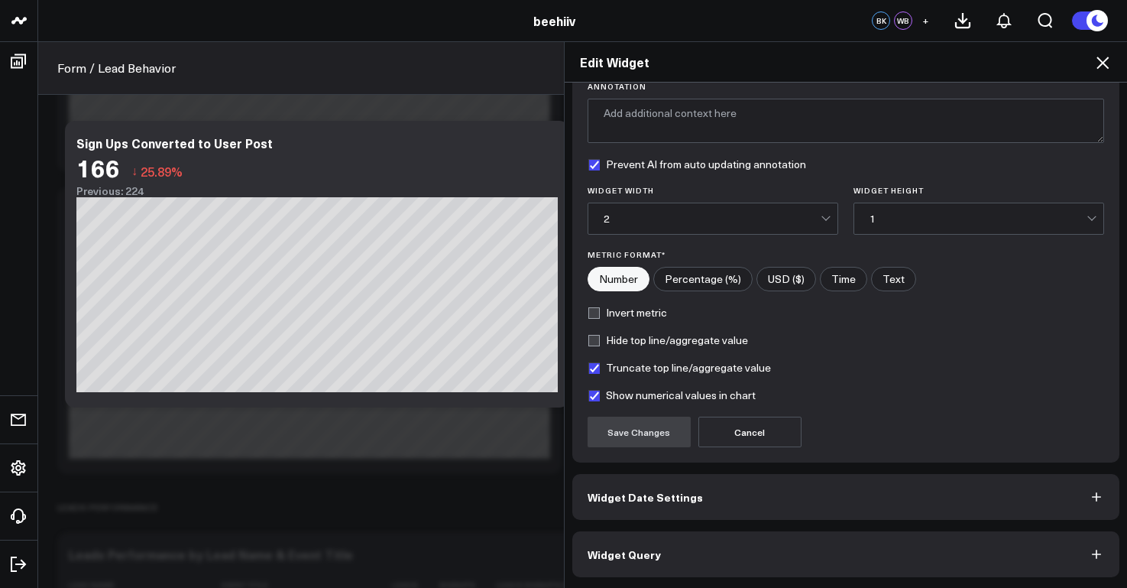
click at [840, 563] on button "Widget Query" at bounding box center [846, 554] width 548 height 46
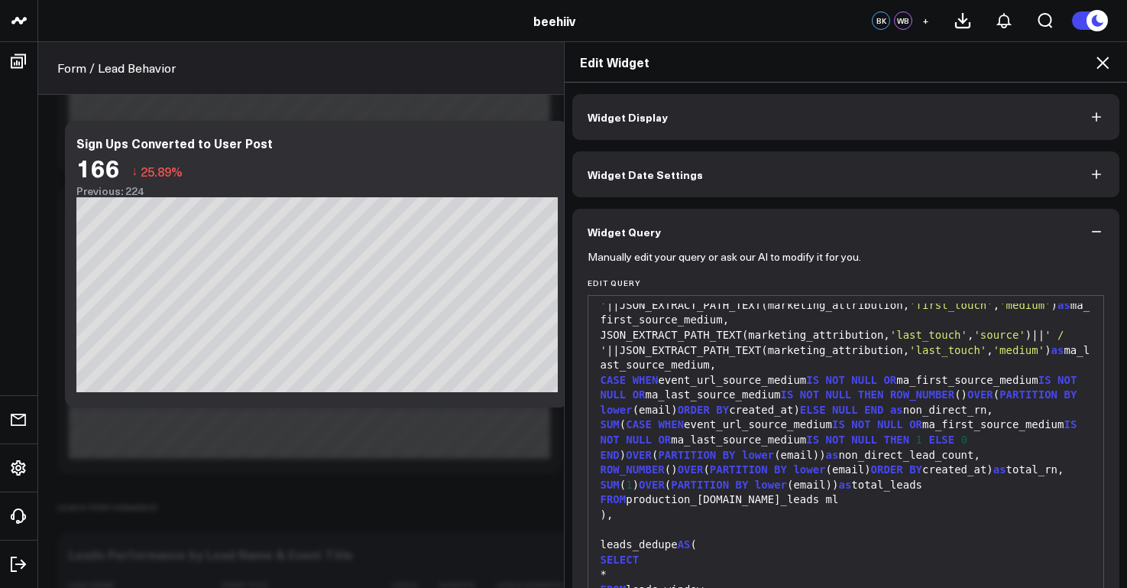
scroll to position [685, 0]
